Goal: Information Seeking & Learning: Learn about a topic

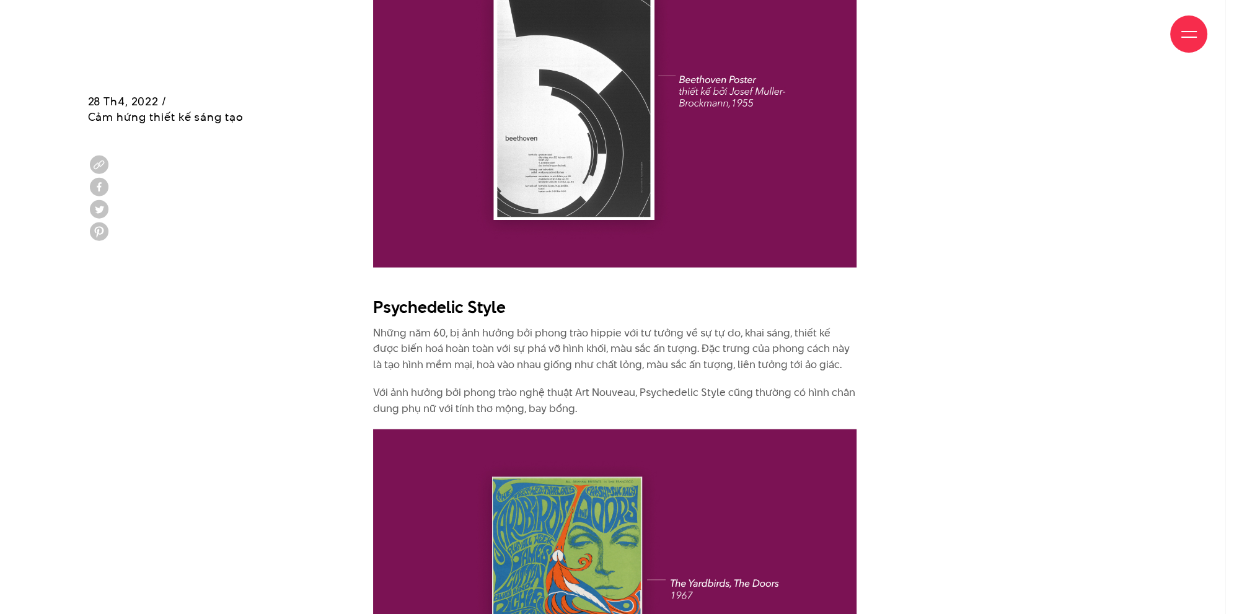
scroll to position [4071, 0]
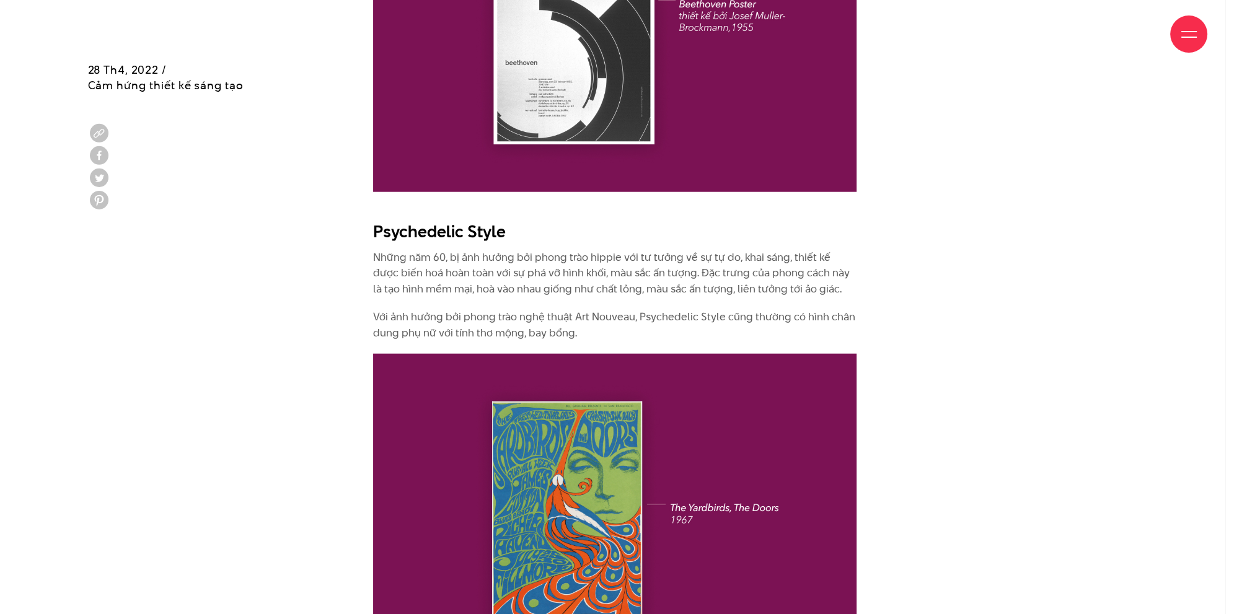
click at [414, 220] on h2 "Psychedelic Style" at bounding box center [615, 232] width 484 height 24
copy div "Psychedelic Style"
drag, startPoint x: 582, startPoint y: 319, endPoint x: 369, endPoint y: 239, distance: 228.0
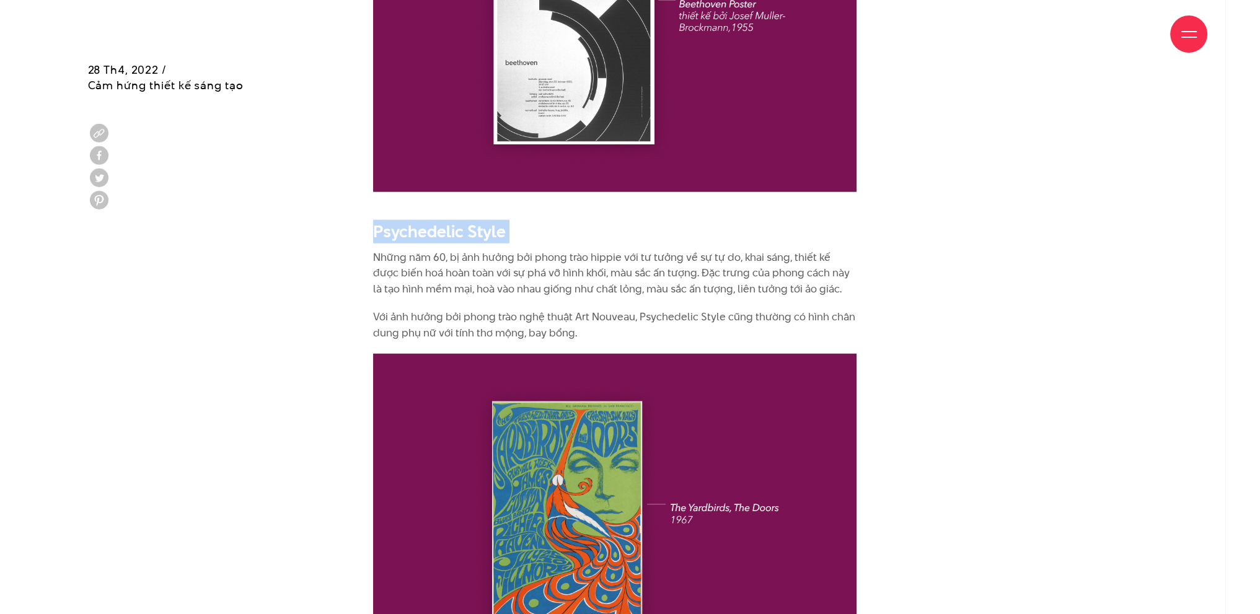
copy div "Những năm 60, bị ảnh hưởng bởi phong trào hippie với tư tưởng về sự tự do, khai…"
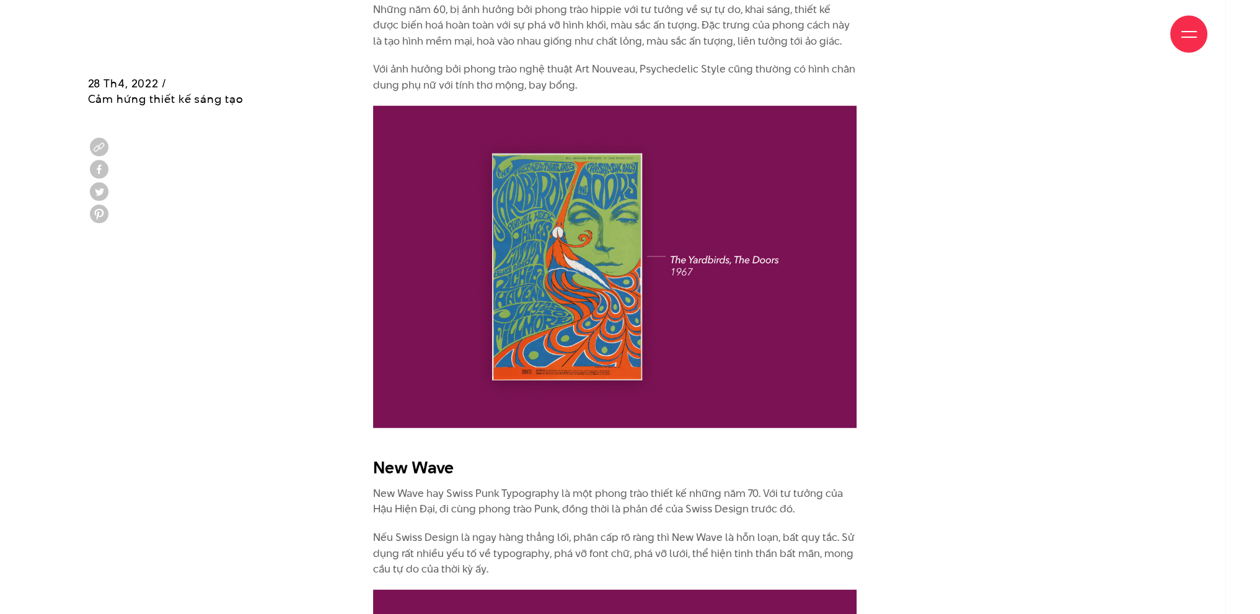
scroll to position [4567, 0]
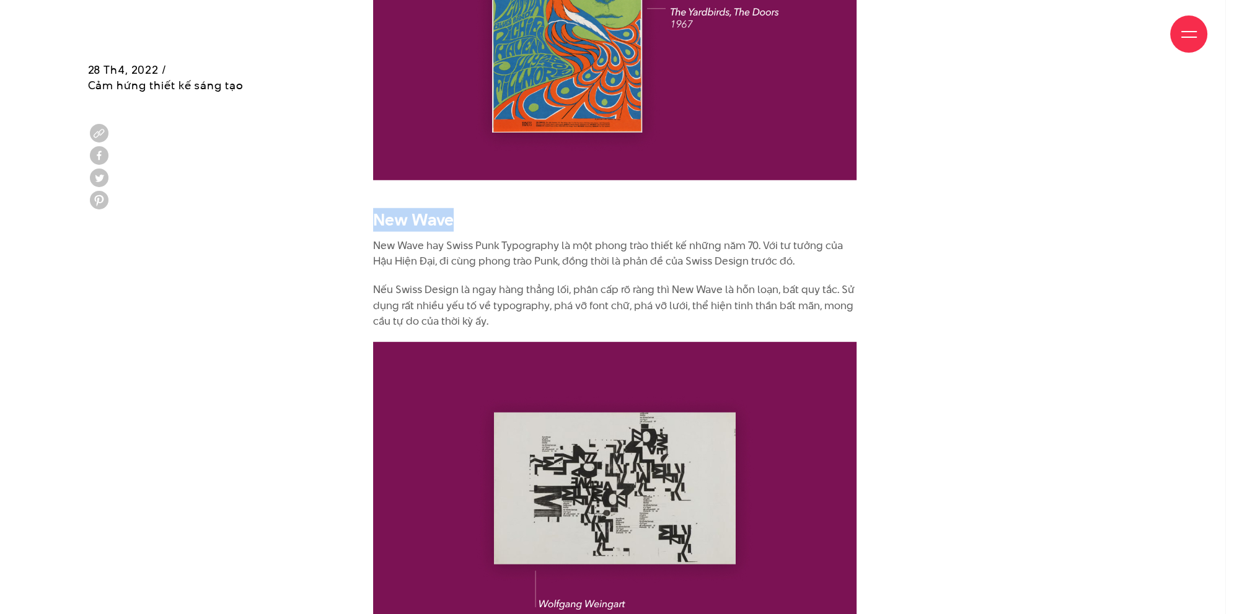
drag, startPoint x: 449, startPoint y: 203, endPoint x: 371, endPoint y: 205, distance: 77.5
copy h2 "New Wave"
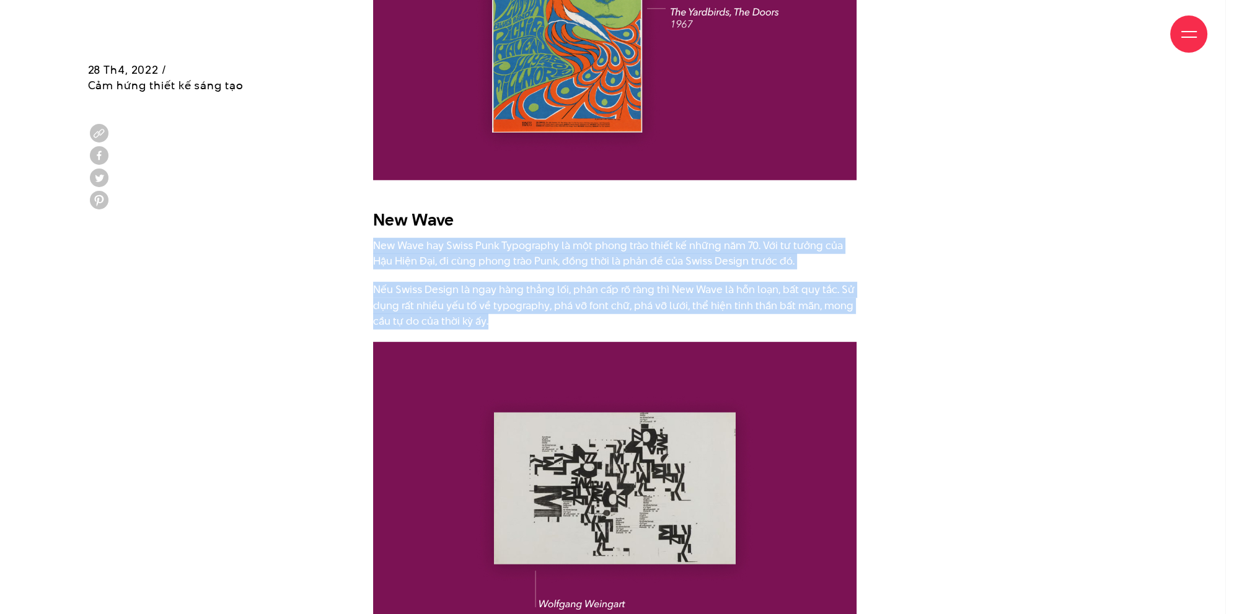
drag, startPoint x: 374, startPoint y: 229, endPoint x: 516, endPoint y: 312, distance: 164.2
copy div "New Wave hay Swiss Punk Typography là một phong trào thiết kế những năm 70. Với…"
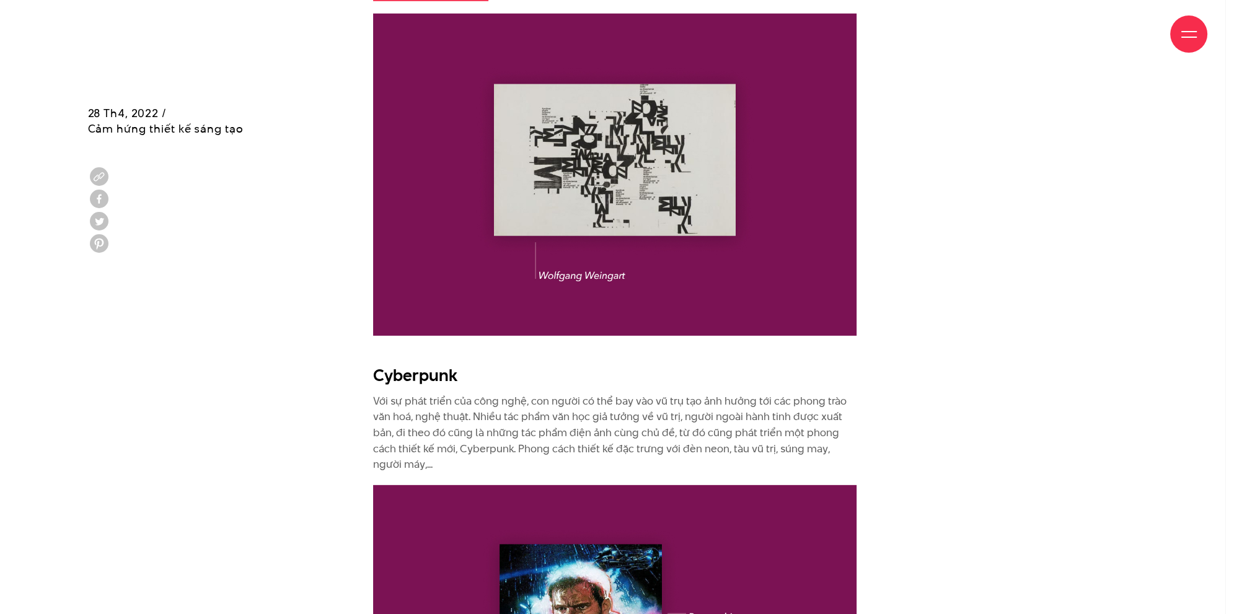
scroll to position [4939, 0]
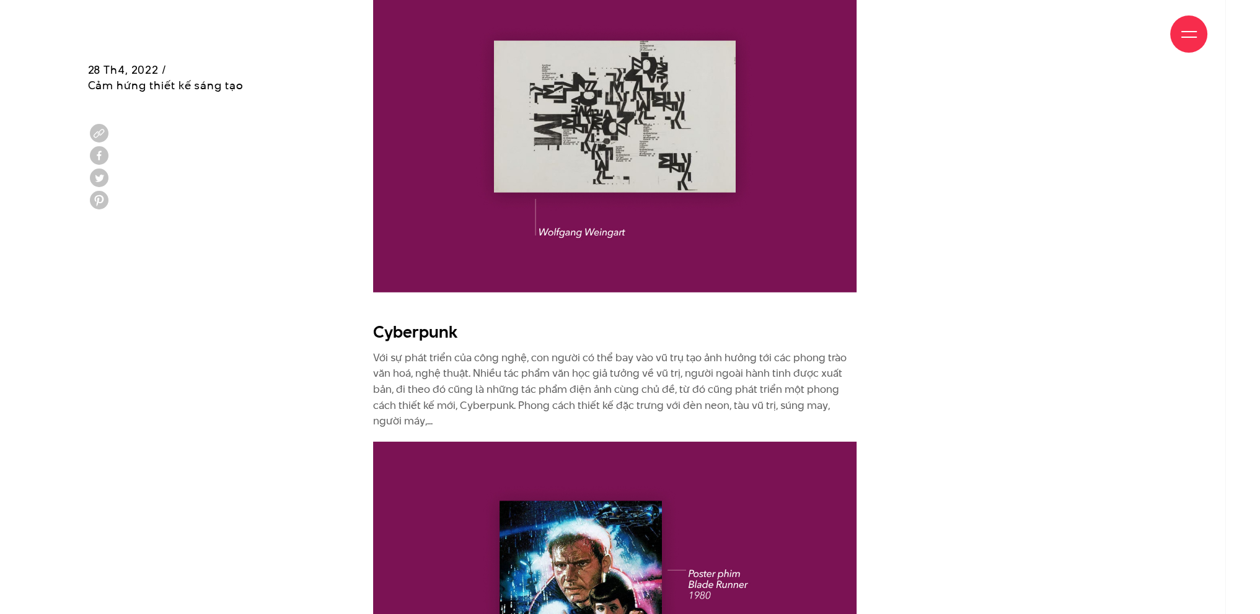
click at [404, 321] on h2 "Cyberpunk" at bounding box center [615, 333] width 484 height 24
copy div "Cyberpunk"
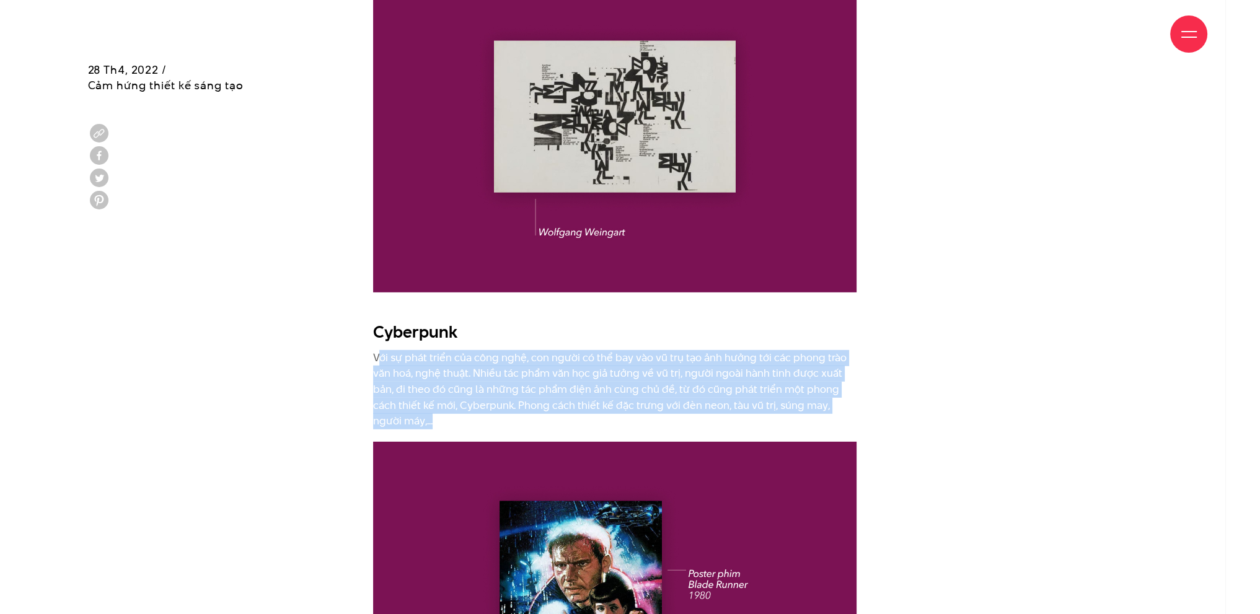
drag, startPoint x: 377, startPoint y: 339, endPoint x: 479, endPoint y: 418, distance: 128.6
click at [399, 374] on p "Với sự phát triển của công nghệ, con người có thể bay vào vũ trụ tạo ảnh hưởng …" at bounding box center [615, 389] width 484 height 79
drag, startPoint x: 374, startPoint y: 340, endPoint x: 410, endPoint y: 410, distance: 78.5
click at [410, 410] on p "Với sự phát triển của công nghệ, con người có thể bay vào vũ trụ tạo ảnh hưởng …" at bounding box center [615, 389] width 484 height 79
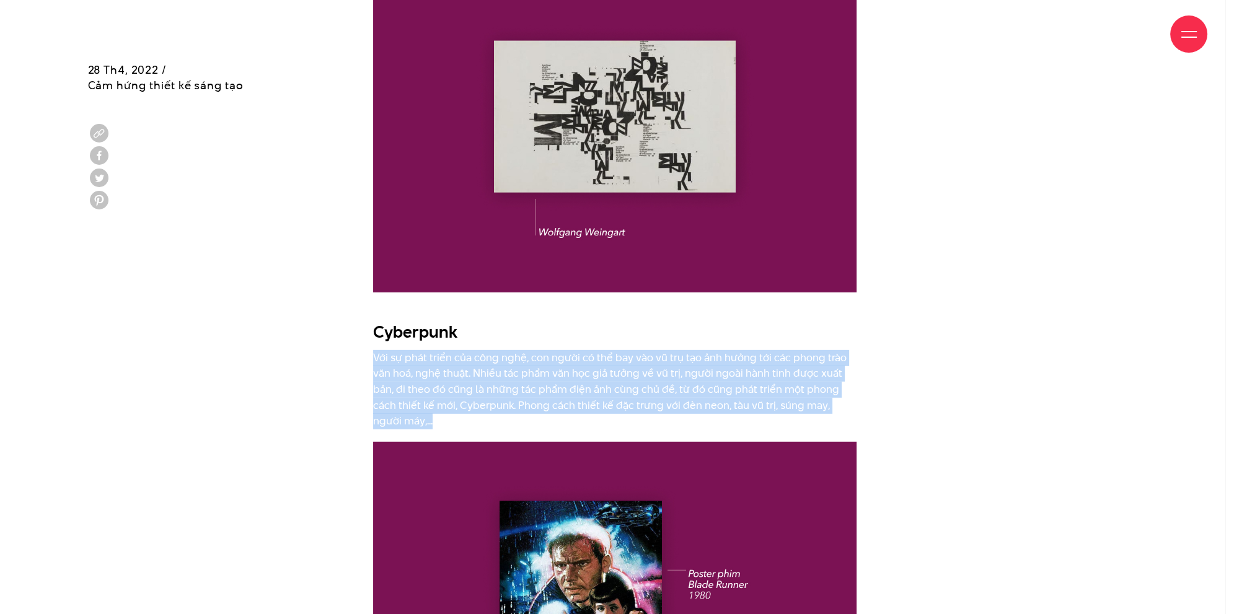
copy p "Với sự phát triển của công nghệ, con người có thể bay vào vũ trụ tạo ảnh hưởng …"
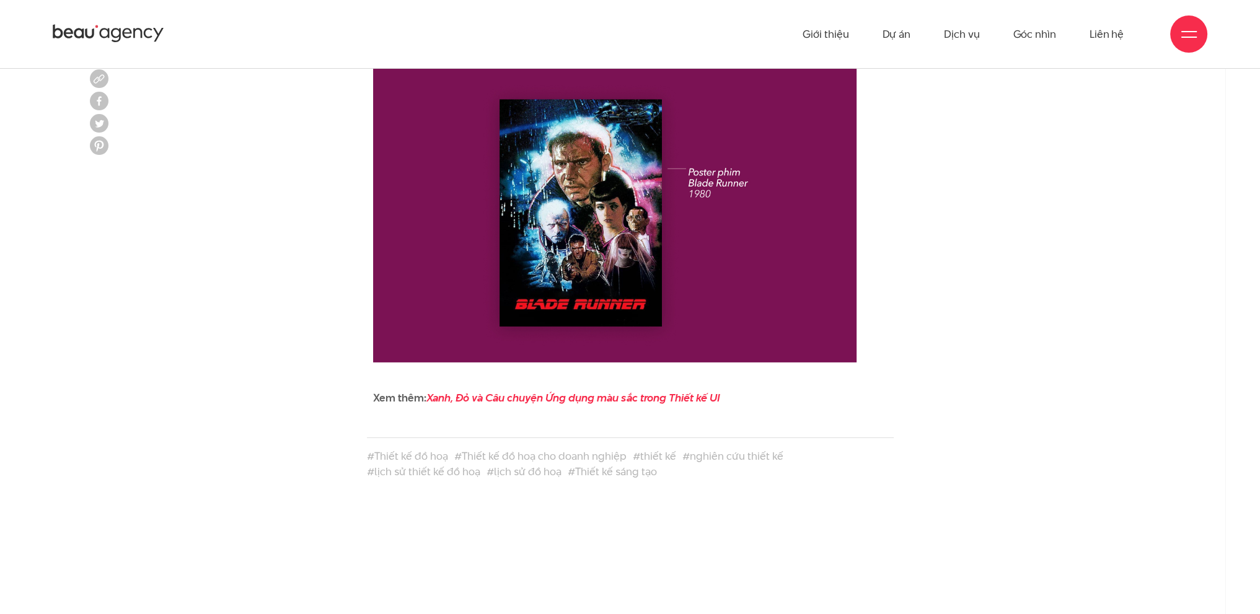
scroll to position [5249, 0]
